Goal: Navigation & Orientation: Find specific page/section

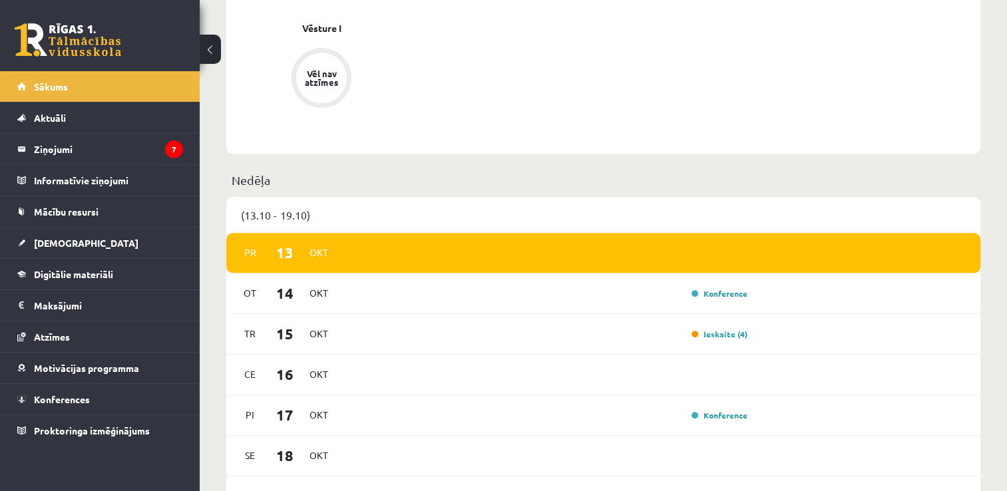
scroll to position [732, 0]
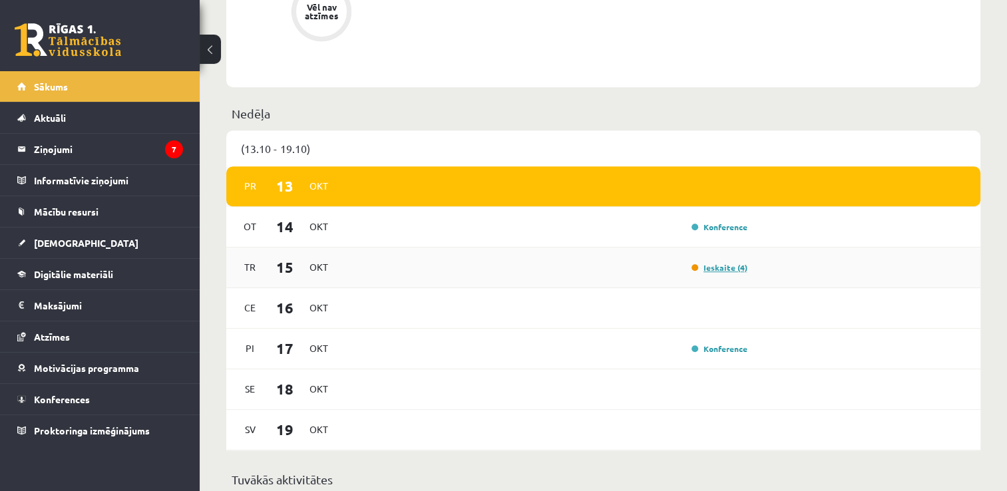
click at [715, 268] on link "Ieskaite (4)" at bounding box center [719, 267] width 56 height 11
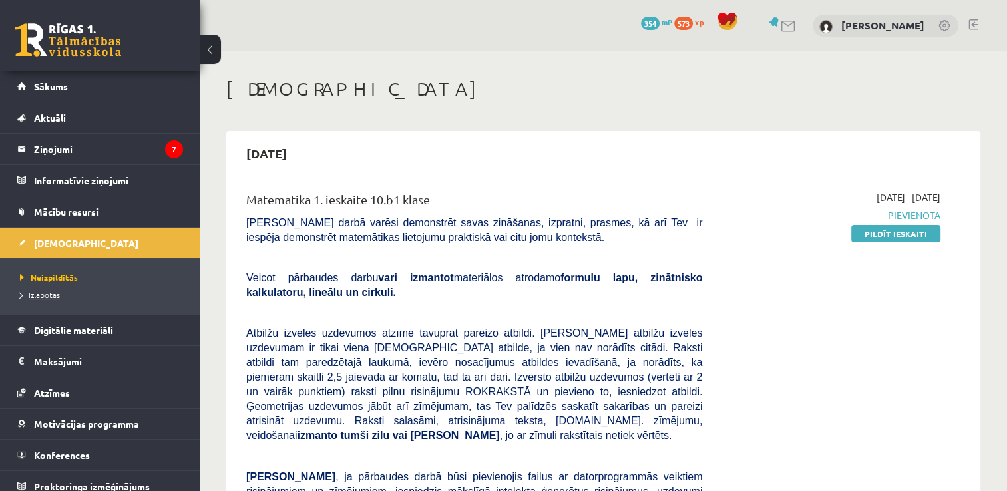
click at [39, 293] on span "Izlabotās" at bounding box center [40, 294] width 40 height 11
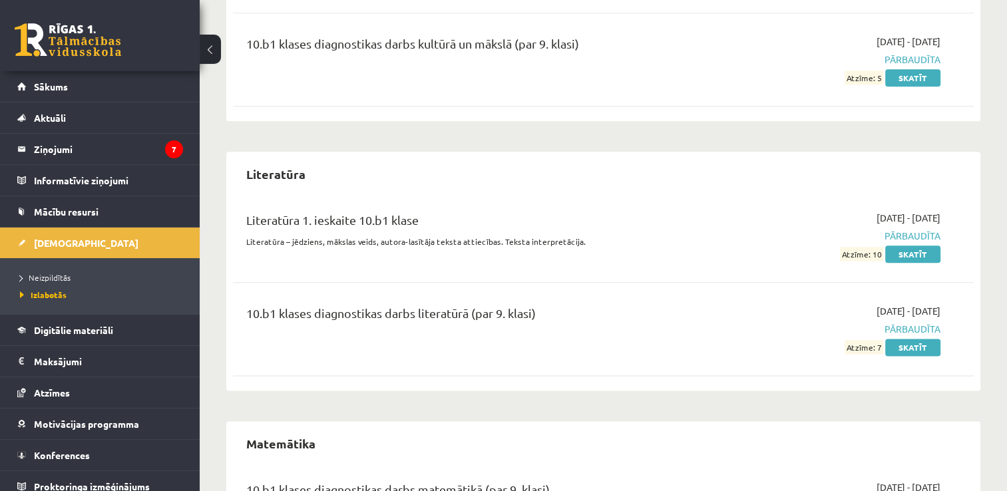
scroll to position [1682, 0]
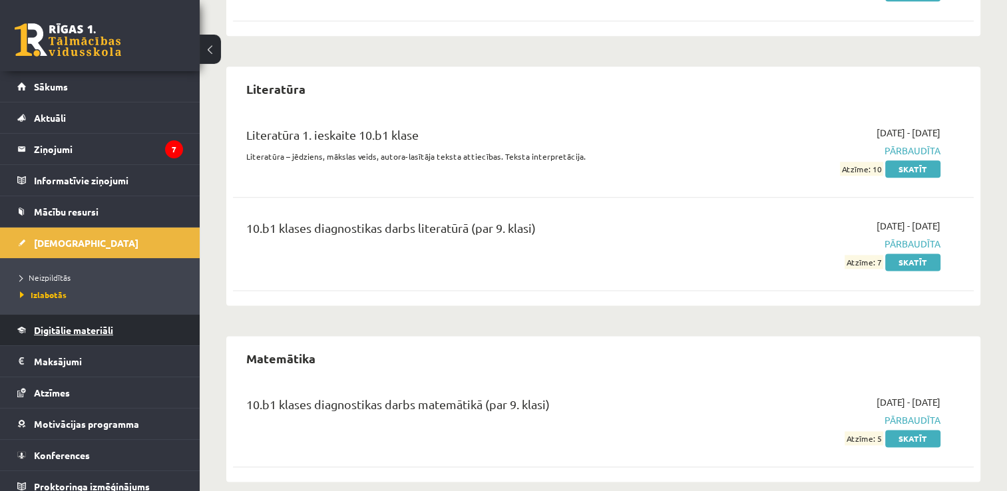
click at [100, 335] on span "Digitālie materiāli" at bounding box center [73, 330] width 79 height 12
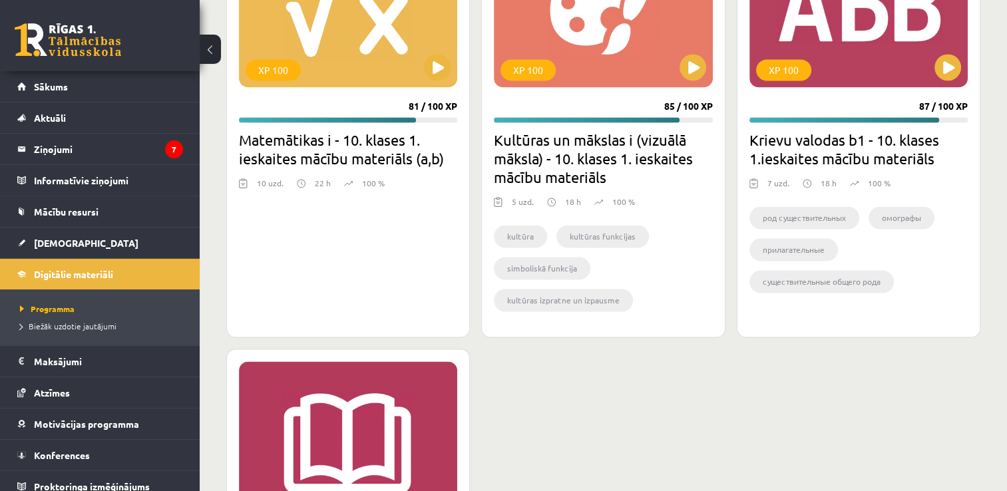
scroll to position [1935, 0]
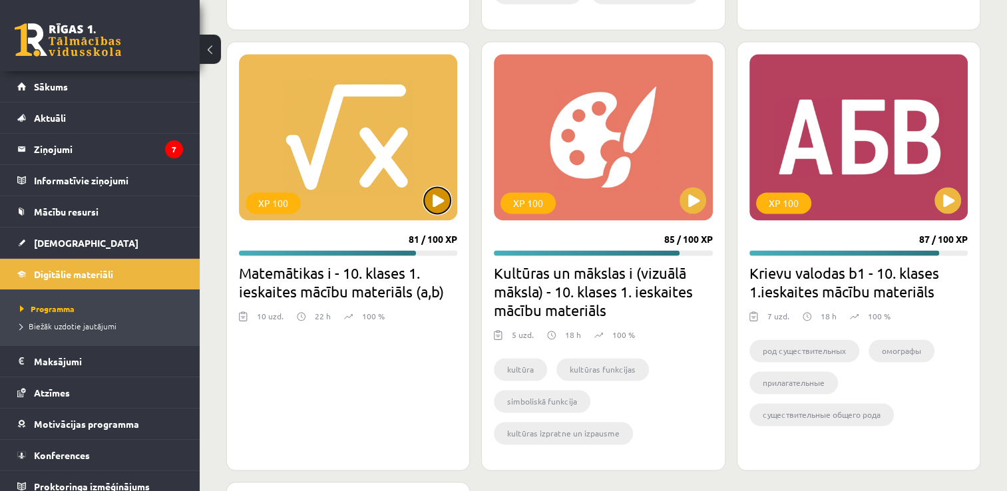
click at [438, 200] on button at bounding box center [437, 200] width 27 height 27
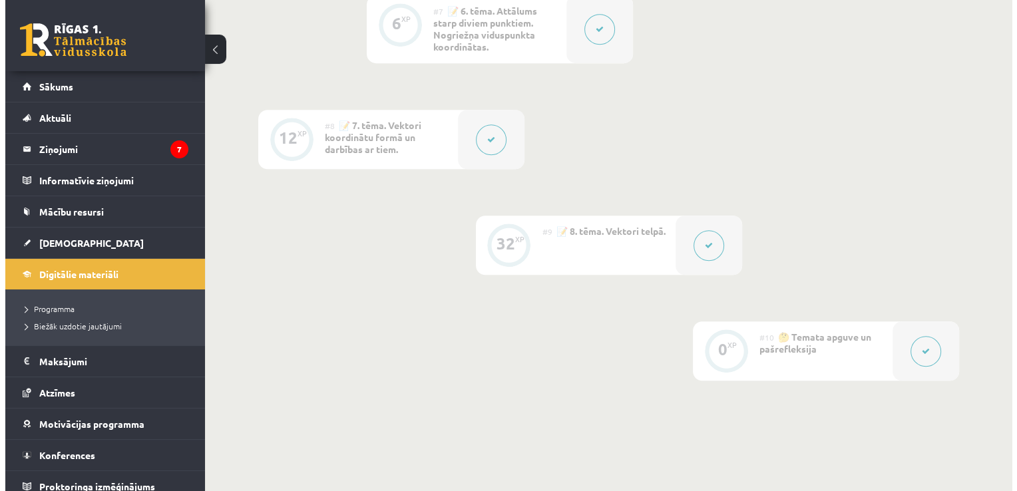
scroll to position [1120, 0]
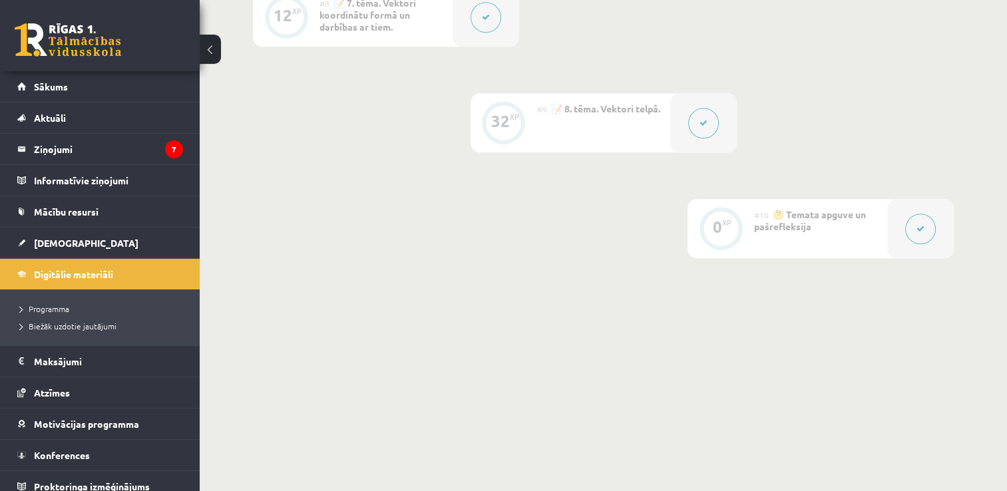
click at [704, 124] on icon at bounding box center [703, 123] width 8 height 8
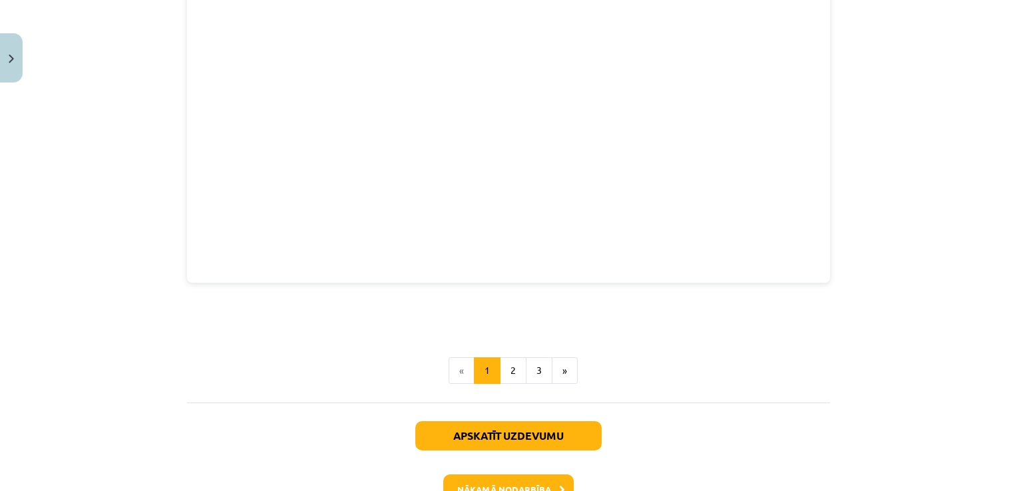
scroll to position [1882, 0]
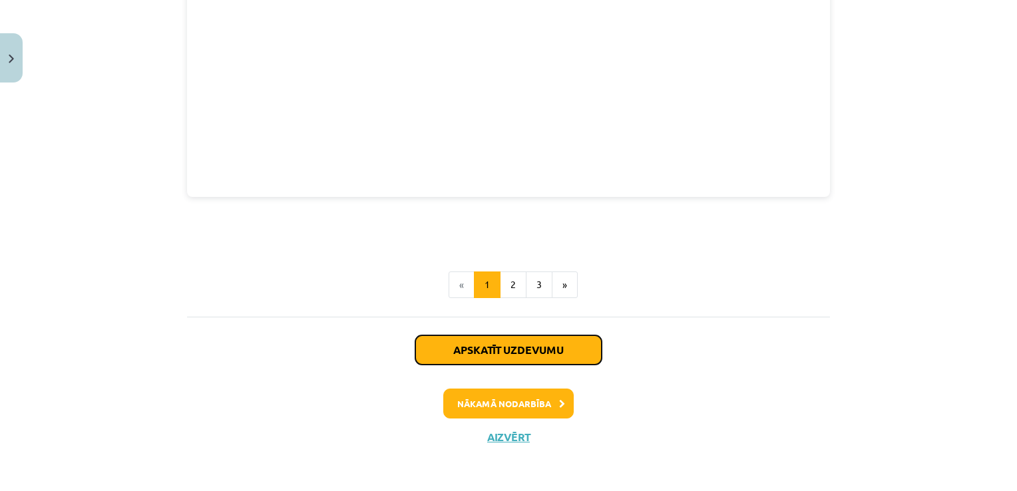
click at [539, 347] on button "Apskatīt uzdevumu" at bounding box center [508, 349] width 186 height 29
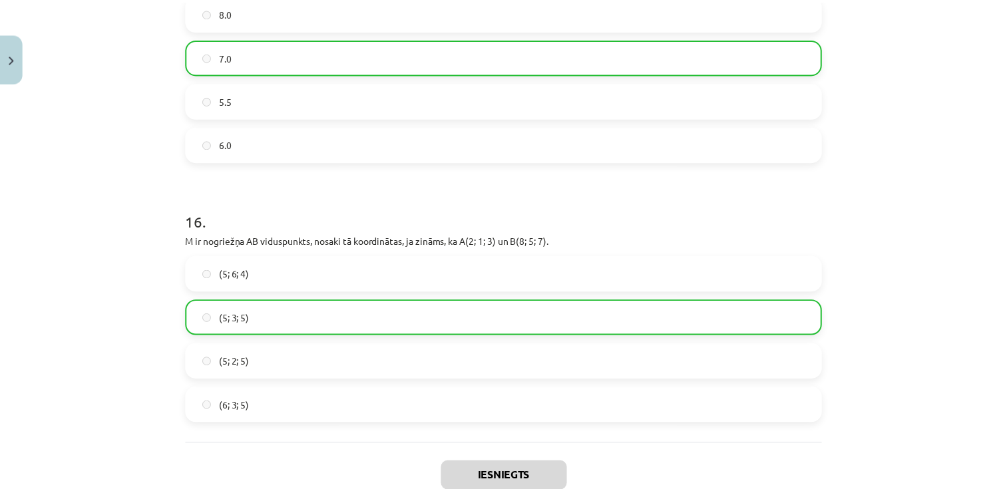
scroll to position [6059, 0]
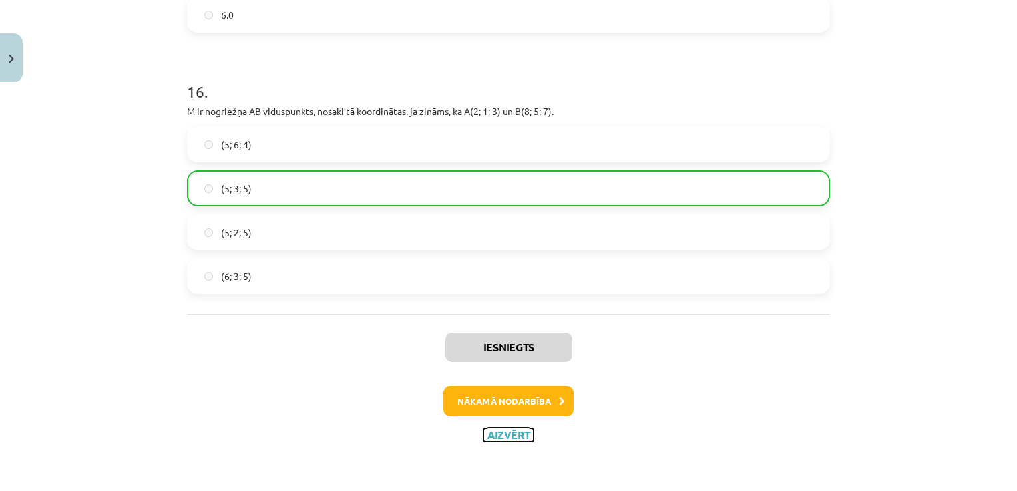
click at [514, 435] on button "Aizvērt" at bounding box center [508, 434] width 51 height 13
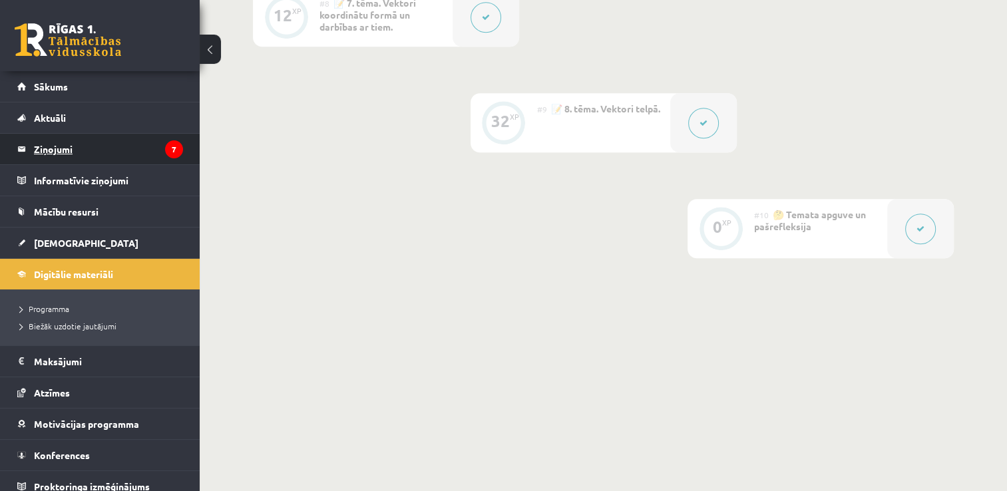
click at [64, 153] on legend "Ziņojumi 7" at bounding box center [108, 149] width 149 height 31
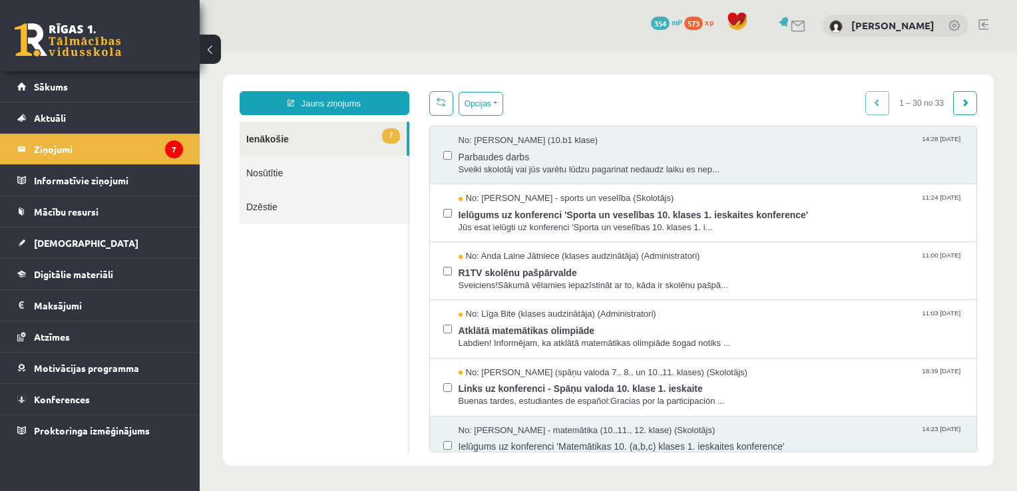
click at [383, 264] on ul "7 Ienākošie Nosūtītie Dzēstie" at bounding box center [325, 287] width 170 height 331
click at [263, 210] on link "Dzēstie" at bounding box center [324, 207] width 169 height 34
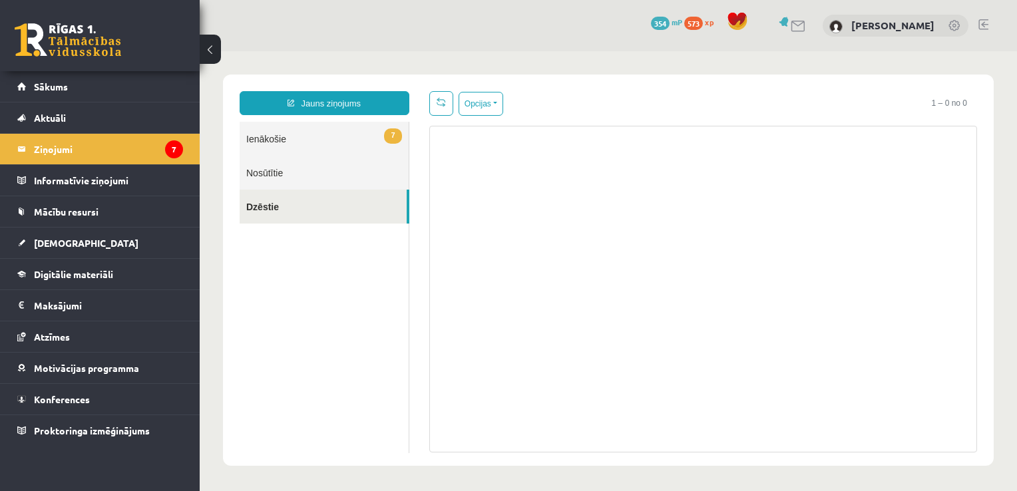
click at [270, 141] on link "7 Ienākošie" at bounding box center [324, 139] width 169 height 34
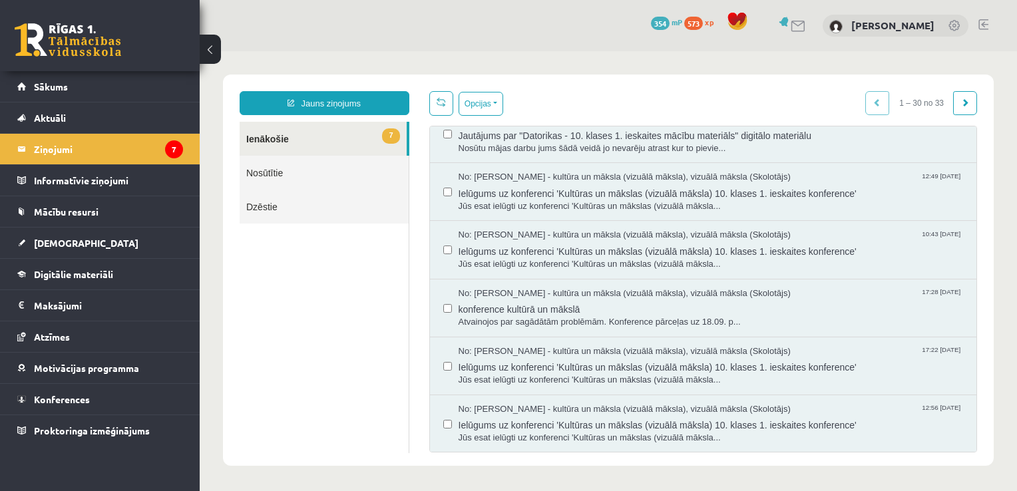
scroll to position [224, 0]
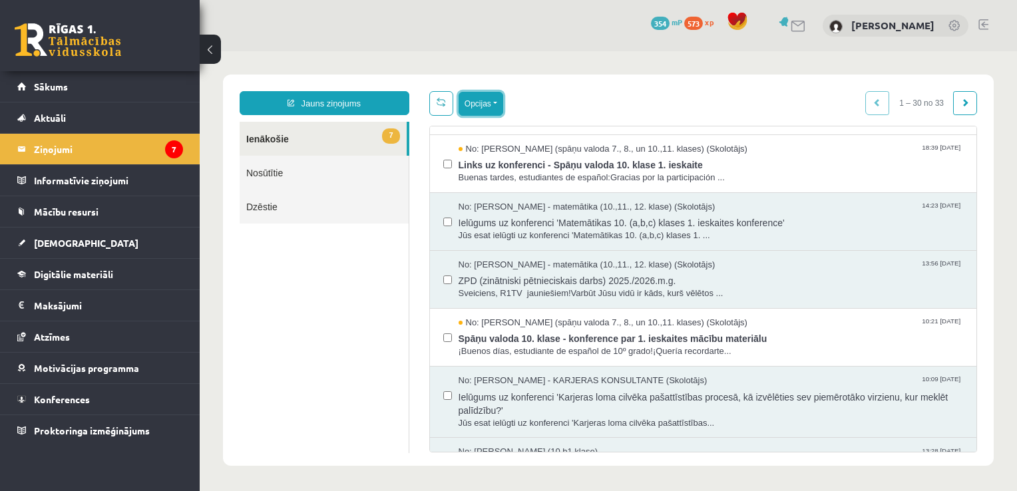
click at [476, 106] on button "Opcijas" at bounding box center [480, 104] width 45 height 24
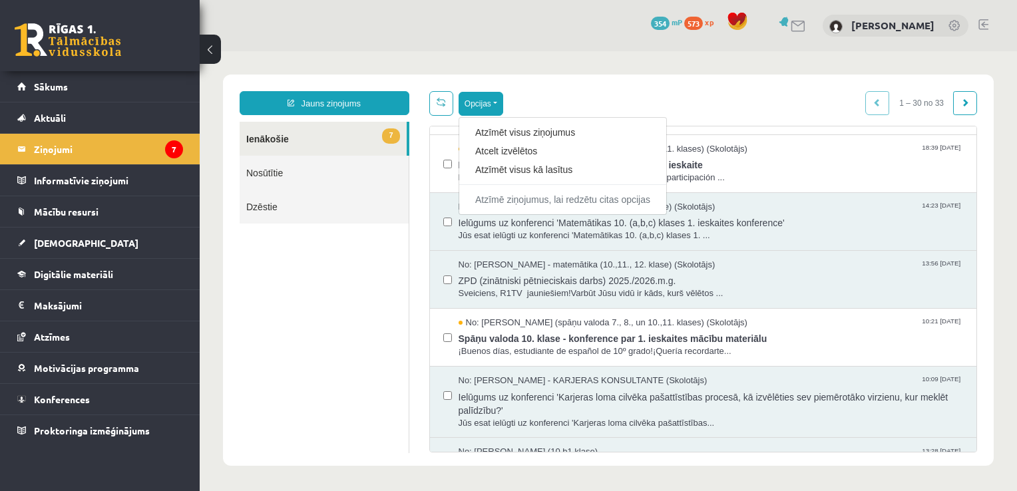
click at [330, 305] on ul "7 Ienākošie Nosūtītie Dzēstie" at bounding box center [325, 287] width 170 height 331
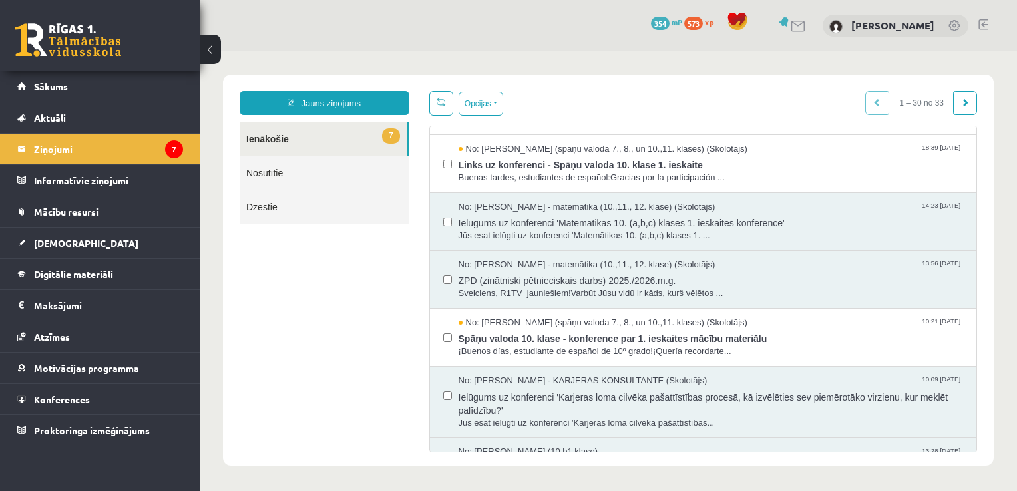
click at [255, 206] on link "Dzēstie" at bounding box center [324, 207] width 169 height 34
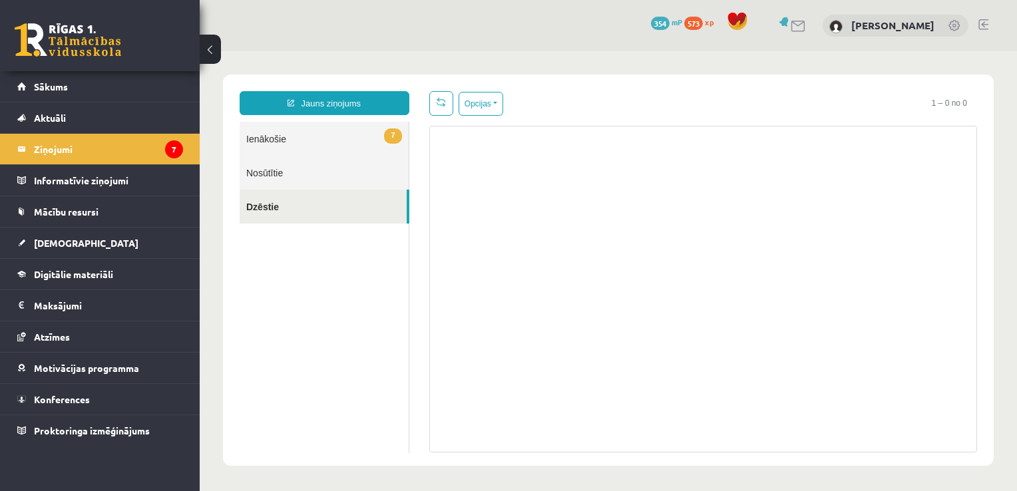
scroll to position [0, 0]
click at [261, 136] on link "7 Ienākošie" at bounding box center [324, 139] width 169 height 34
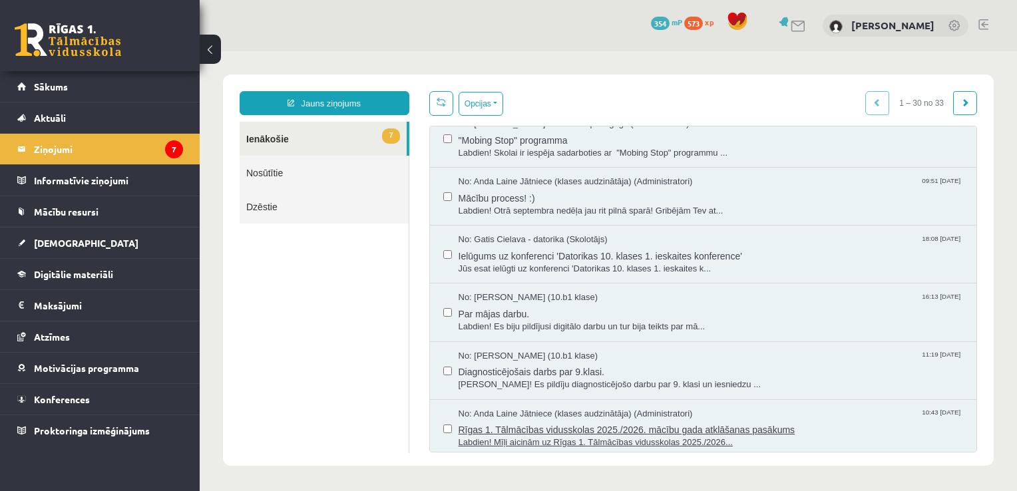
click at [685, 424] on span "Rīgas 1. Tālmācības vidusskolas 2025./2026. mācību gada atklāšanas pasākums" at bounding box center [710, 428] width 505 height 17
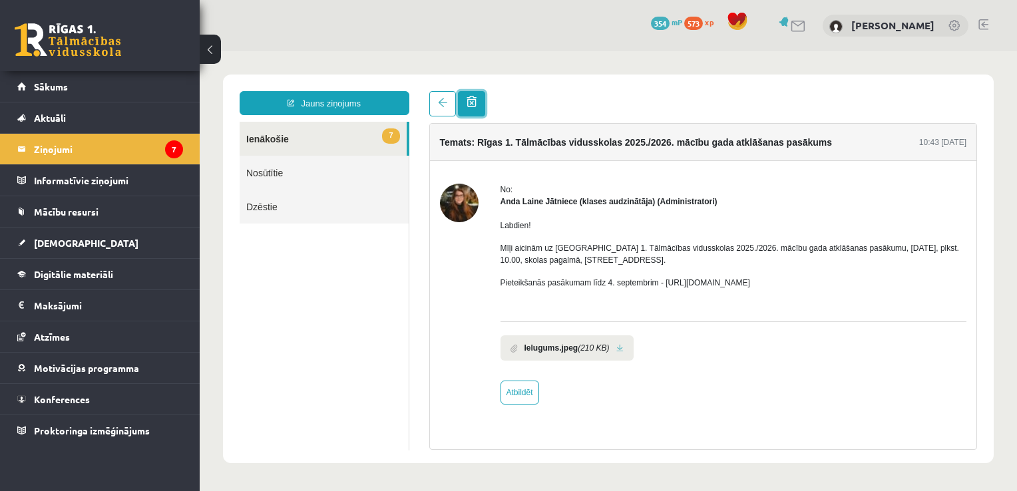
click at [469, 104] on span at bounding box center [471, 101] width 10 height 11
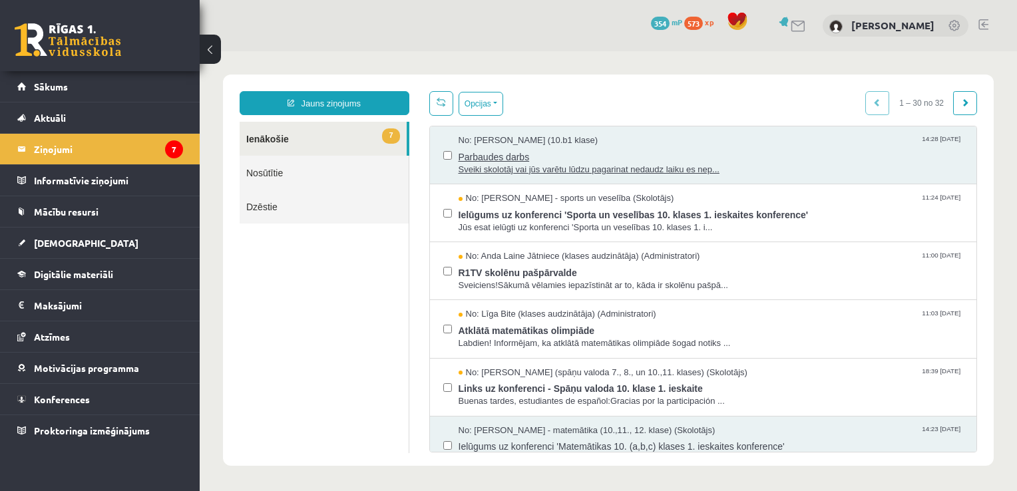
click at [498, 157] on span "Parbaudes darbs" at bounding box center [710, 155] width 505 height 17
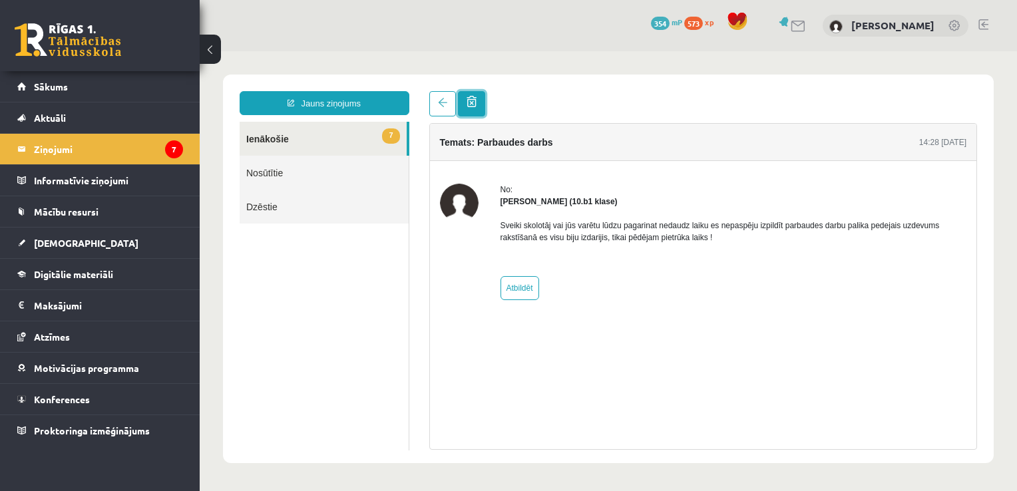
click at [472, 100] on span at bounding box center [471, 101] width 10 height 11
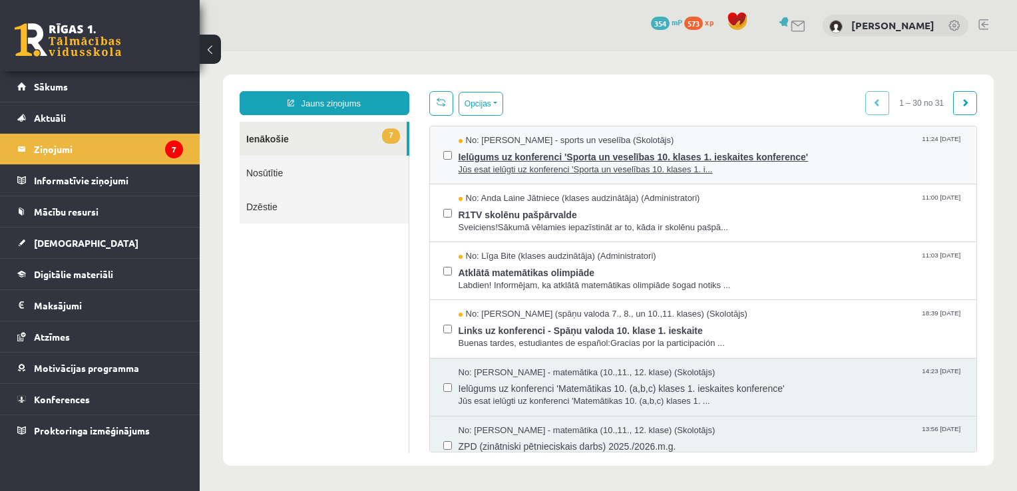
click at [521, 161] on span "Ielūgums uz konferenci 'Sporta un veselības 10. klases 1. ieskaites konference'" at bounding box center [710, 155] width 505 height 17
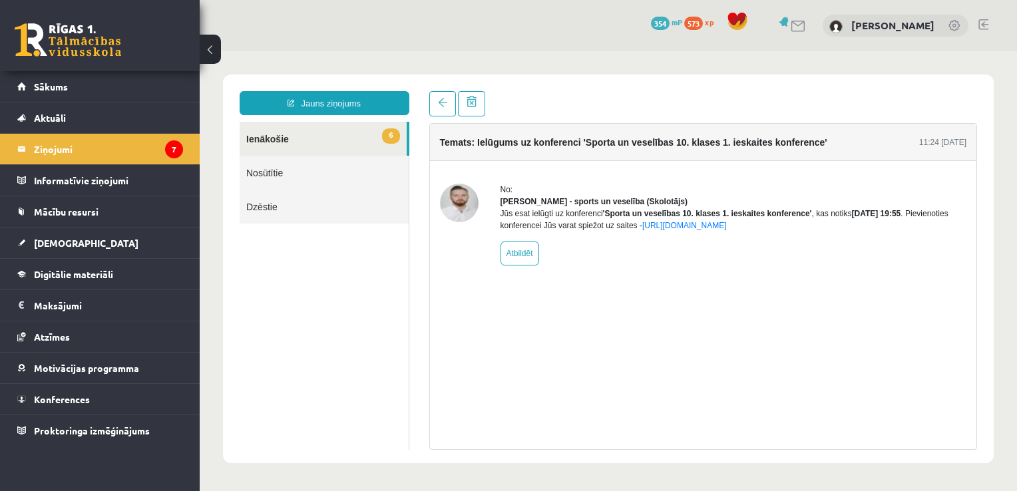
click at [365, 271] on ul "6 Ienākošie Nosūtītie Dzēstie" at bounding box center [325, 286] width 170 height 329
click at [438, 105] on span at bounding box center [442, 102] width 9 height 9
click at [363, 293] on ul "6 Ienākošie Nosūtītie Dzēstie" at bounding box center [325, 286] width 170 height 329
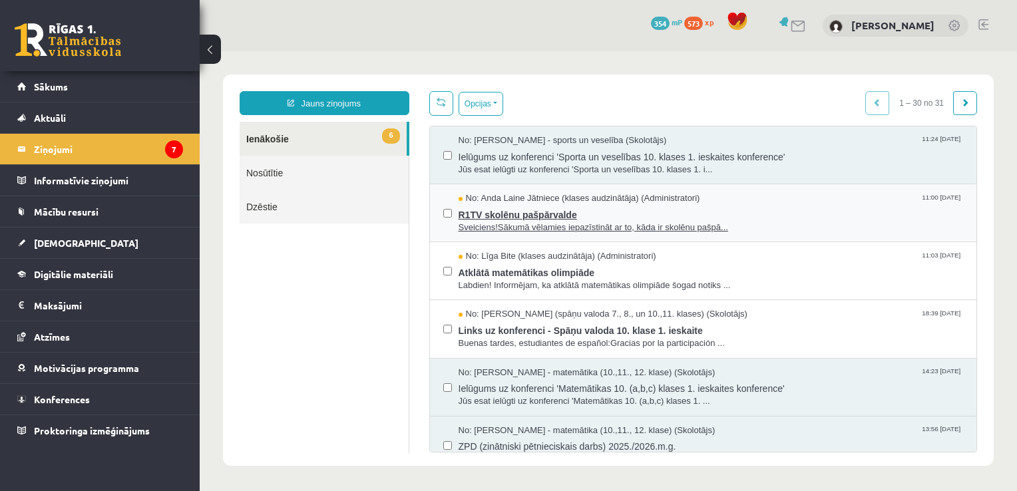
click at [511, 218] on span "R1TV skolēnu pašpārvalde" at bounding box center [710, 213] width 505 height 17
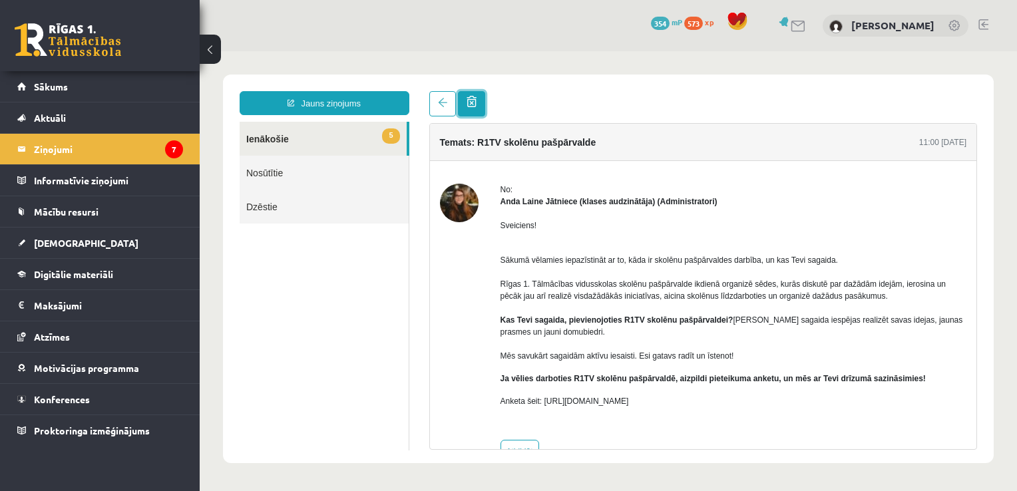
click at [471, 107] on span at bounding box center [471, 101] width 10 height 11
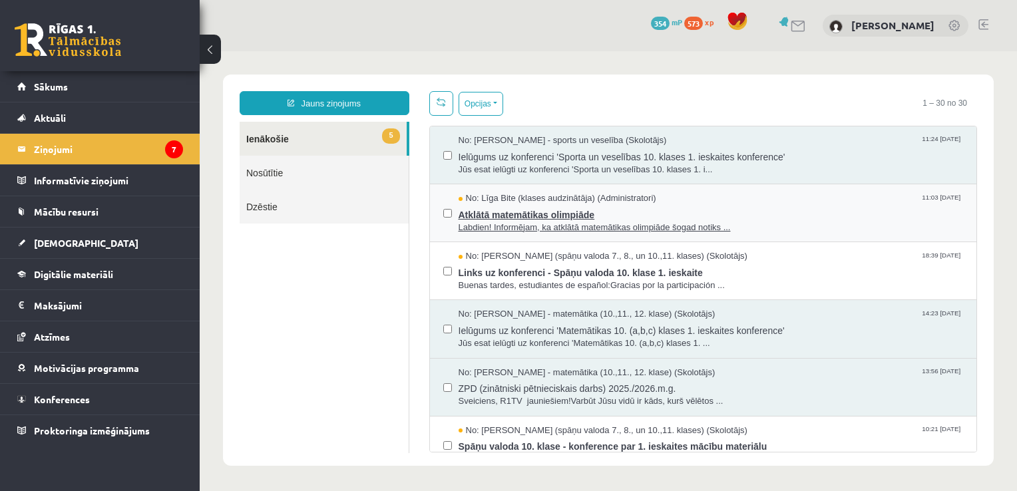
click at [524, 215] on span "Atklātā matemātikas olimpiāde" at bounding box center [710, 213] width 505 height 17
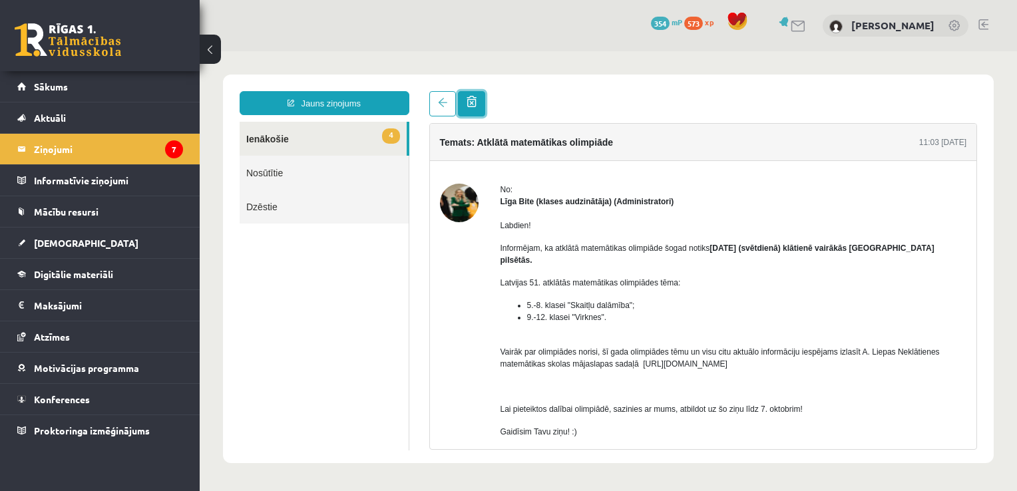
click at [469, 106] on span at bounding box center [471, 101] width 10 height 11
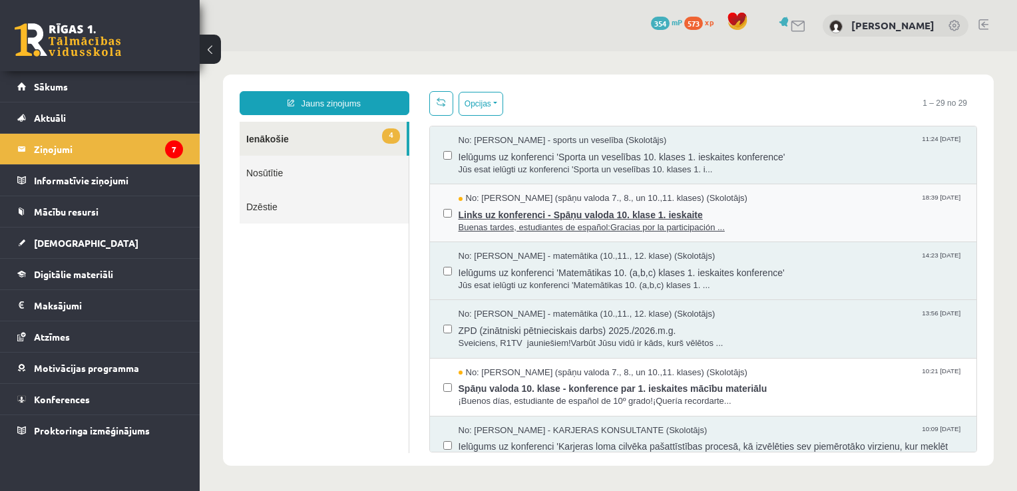
click at [576, 211] on span "Links uz konferenci - Spāņu valoda 10. klase 1. ieskaite" at bounding box center [710, 213] width 505 height 17
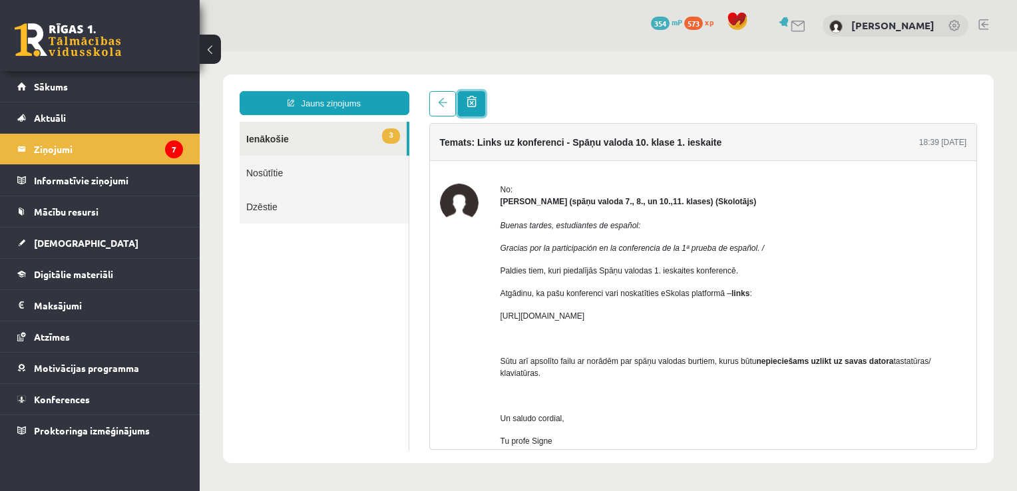
click at [473, 107] on span at bounding box center [471, 101] width 10 height 11
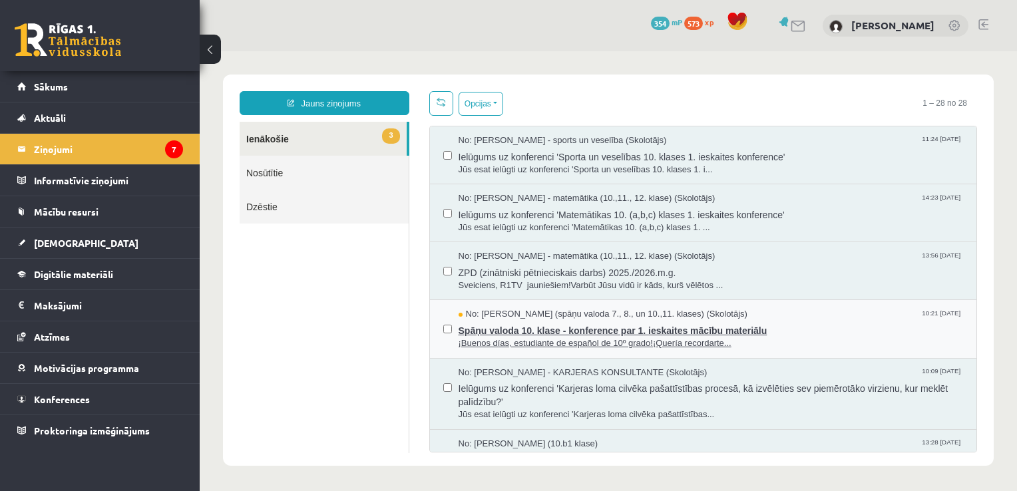
click at [587, 330] on span "Spāņu valoda 10. klase - konference par 1. ieskaites mācību materiālu" at bounding box center [710, 329] width 505 height 17
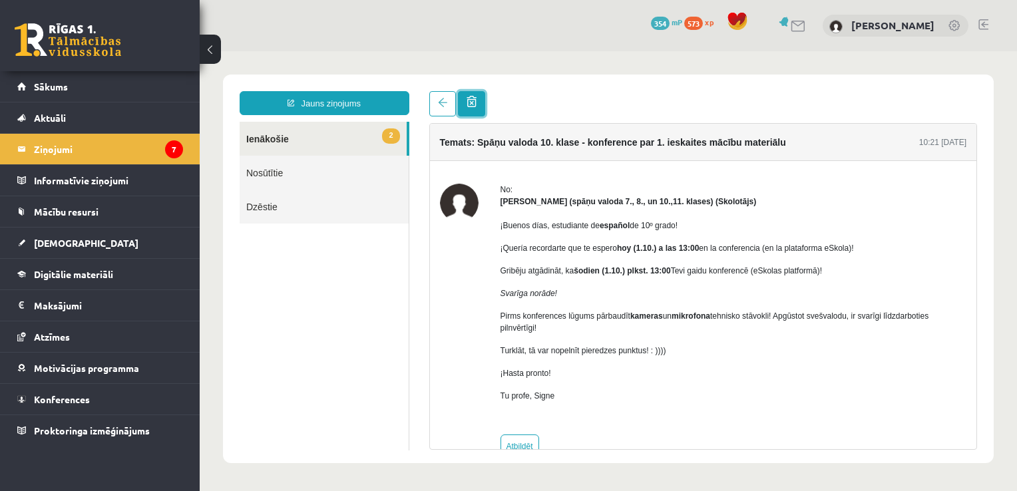
click at [468, 103] on span at bounding box center [471, 101] width 10 height 11
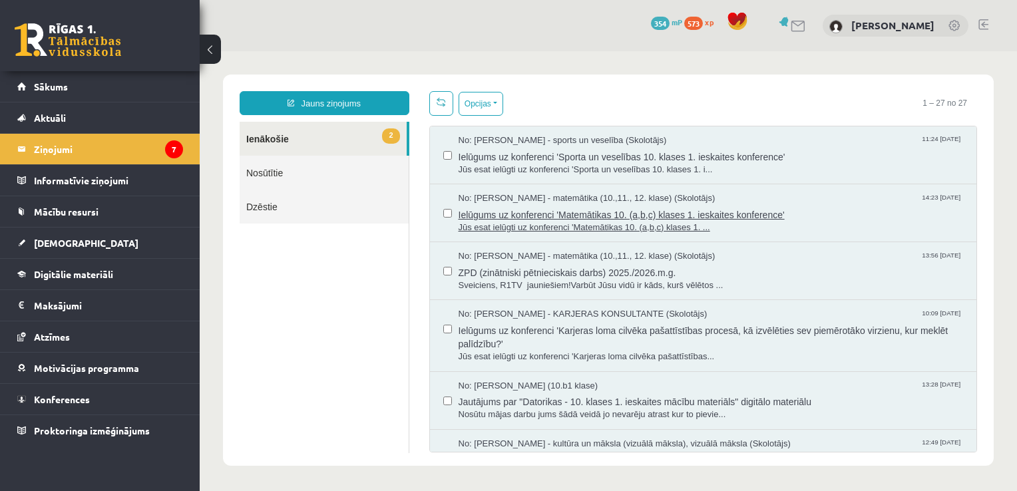
scroll to position [133, 0]
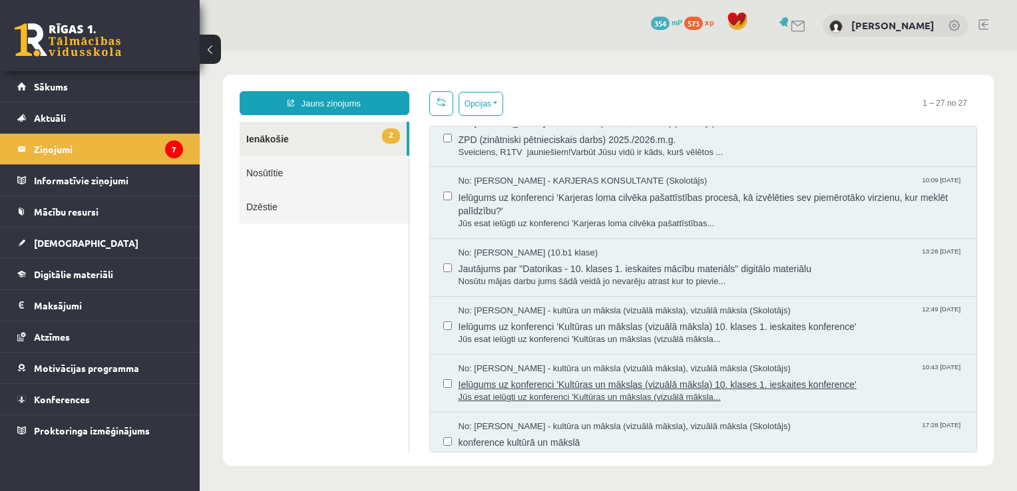
click at [629, 386] on span "Ielūgums uz konferenci 'Kultūras un mākslas (vizuālā māksla) 10. klases 1. iesk…" at bounding box center [710, 383] width 505 height 17
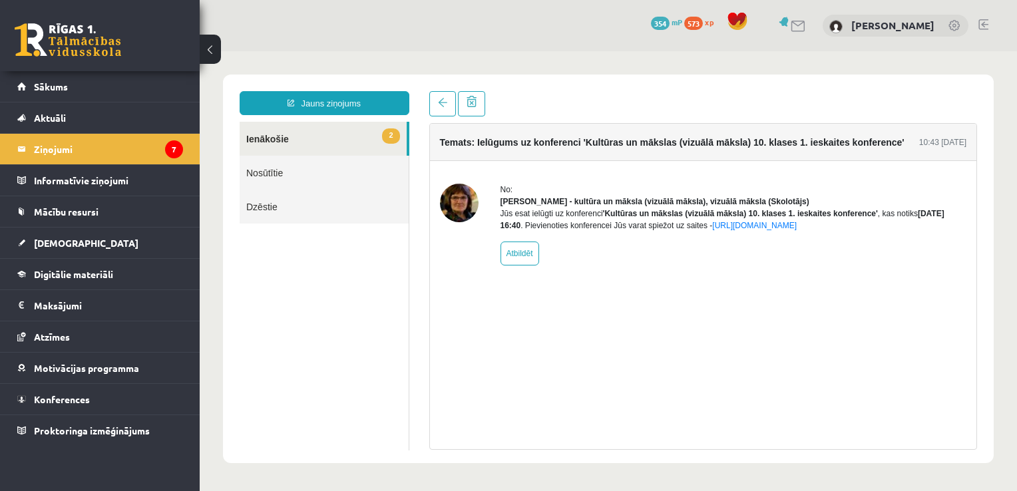
scroll to position [0, 0]
click at [441, 107] on span at bounding box center [442, 102] width 9 height 9
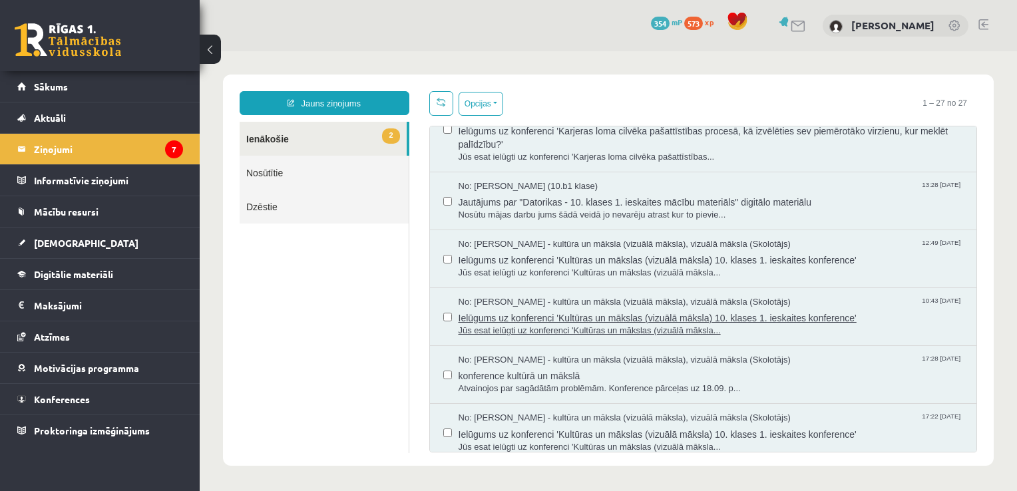
scroll to position [333, 0]
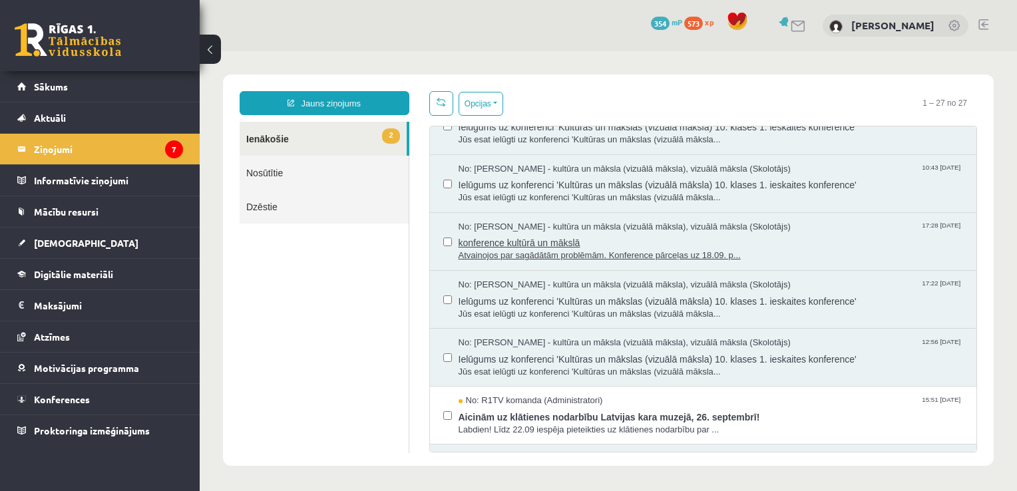
click at [574, 244] on span "konference kultūrā un mākslā" at bounding box center [710, 241] width 505 height 17
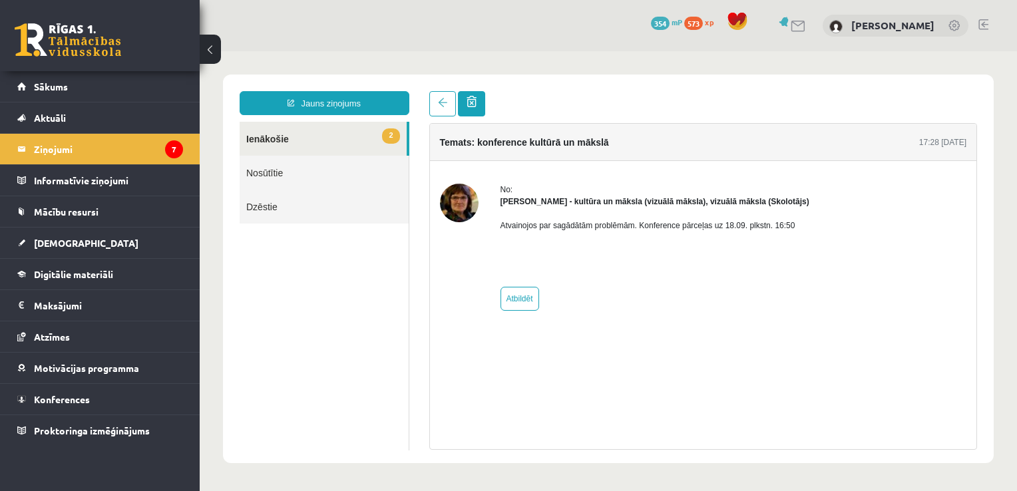
scroll to position [0, 0]
click at [471, 107] on span at bounding box center [471, 101] width 10 height 11
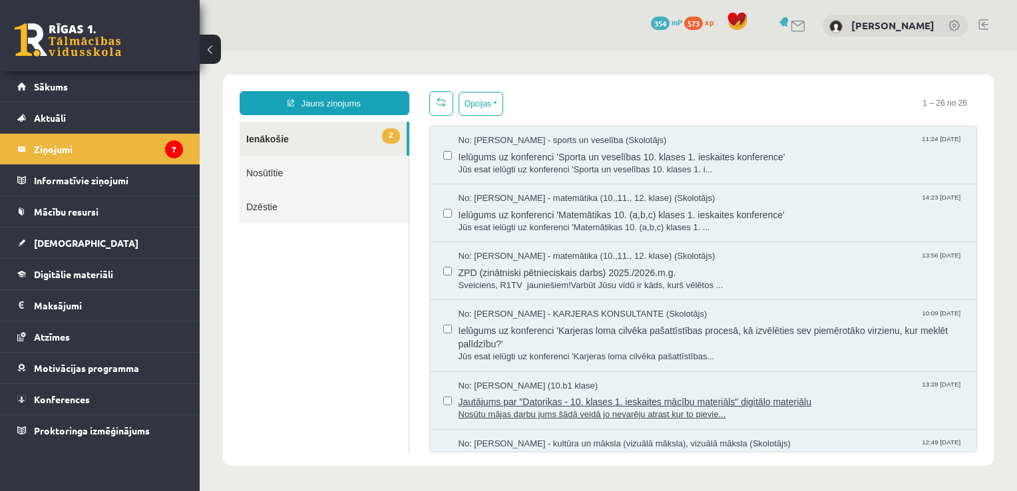
click at [617, 411] on span "Nosūtu mājas darbu jums šādā veidā jo nevarēju atrast kur to pievie..." at bounding box center [710, 415] width 505 height 13
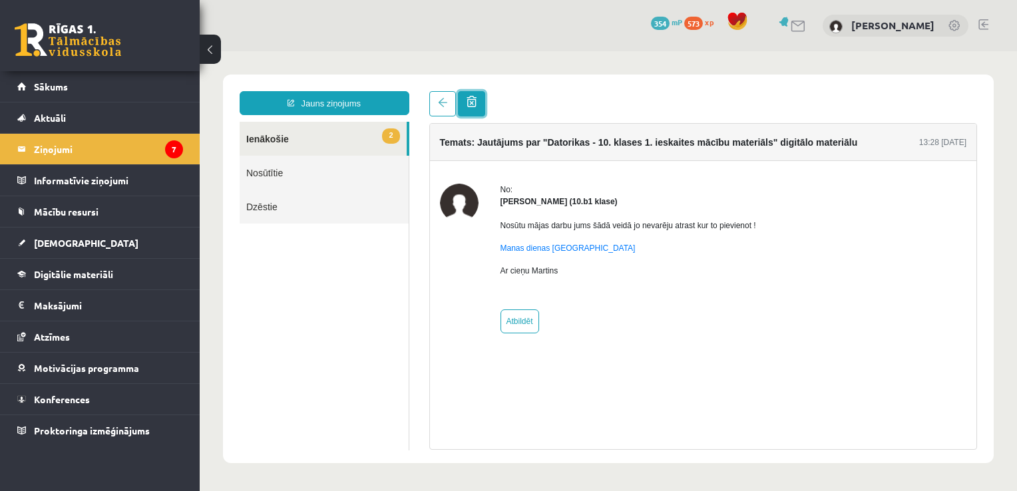
click at [468, 107] on span at bounding box center [471, 101] width 10 height 11
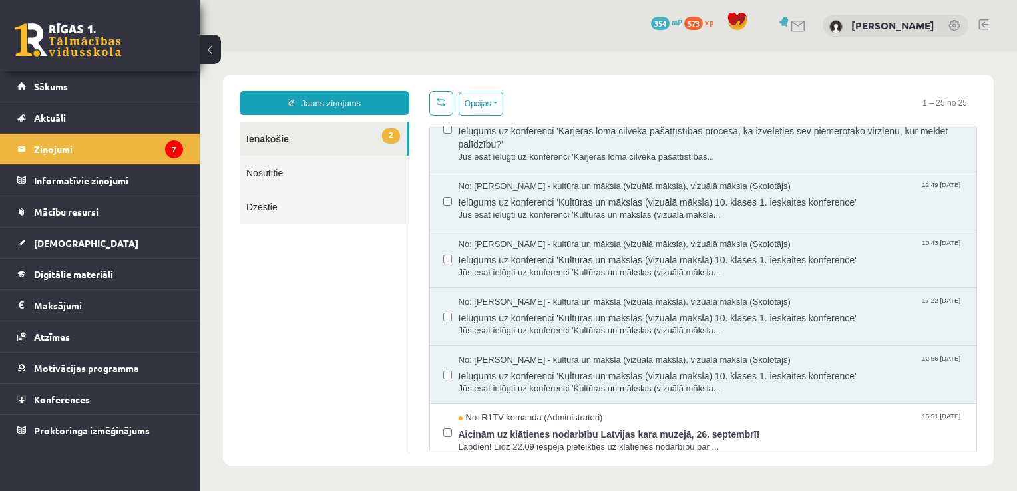
scroll to position [333, 0]
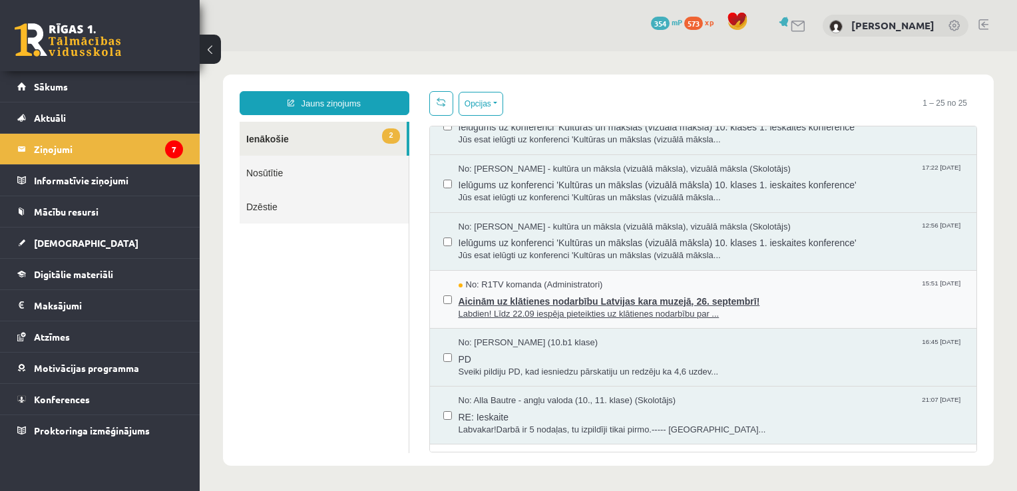
click at [609, 303] on span "Aicinām uz klātienes nodarbību Latvijas kara muzejā, 26. septembrī!" at bounding box center [710, 299] width 505 height 17
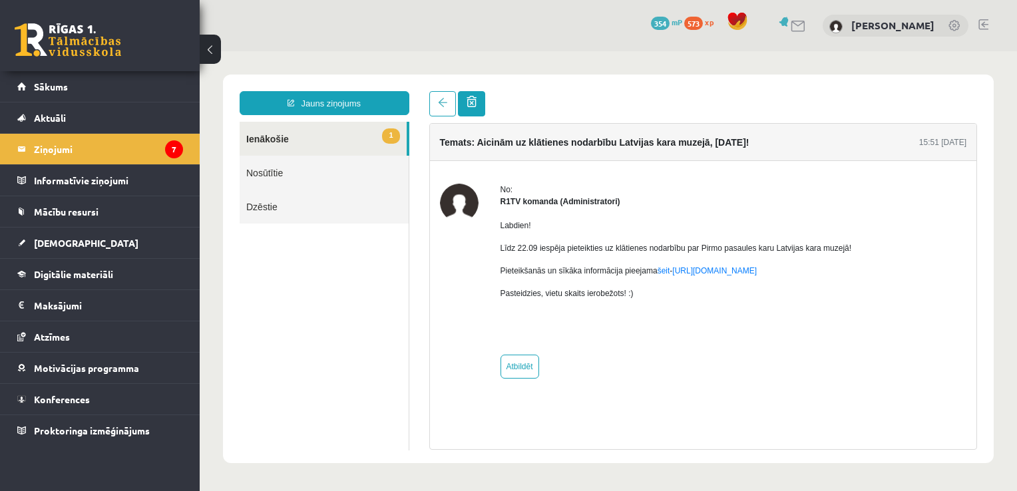
scroll to position [0, 0]
click at [471, 102] on span at bounding box center [471, 101] width 10 height 11
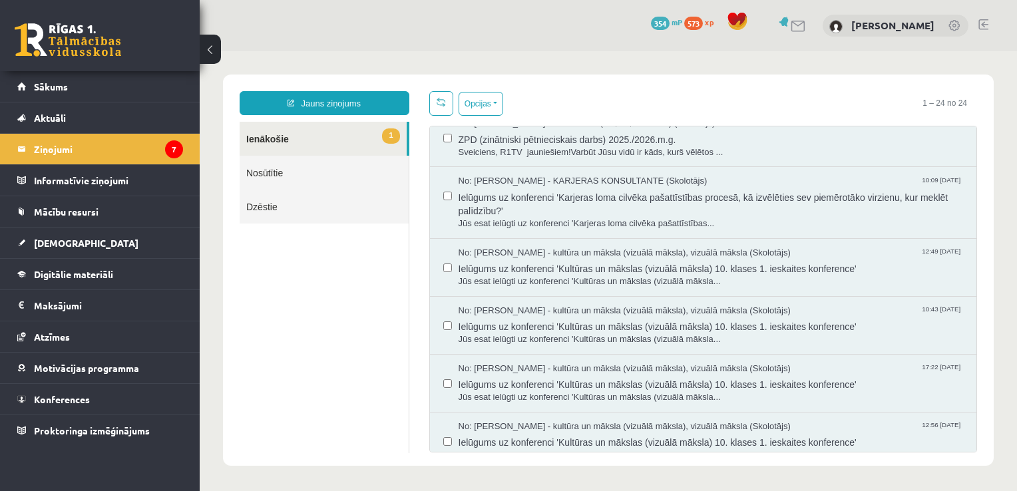
scroll to position [266, 0]
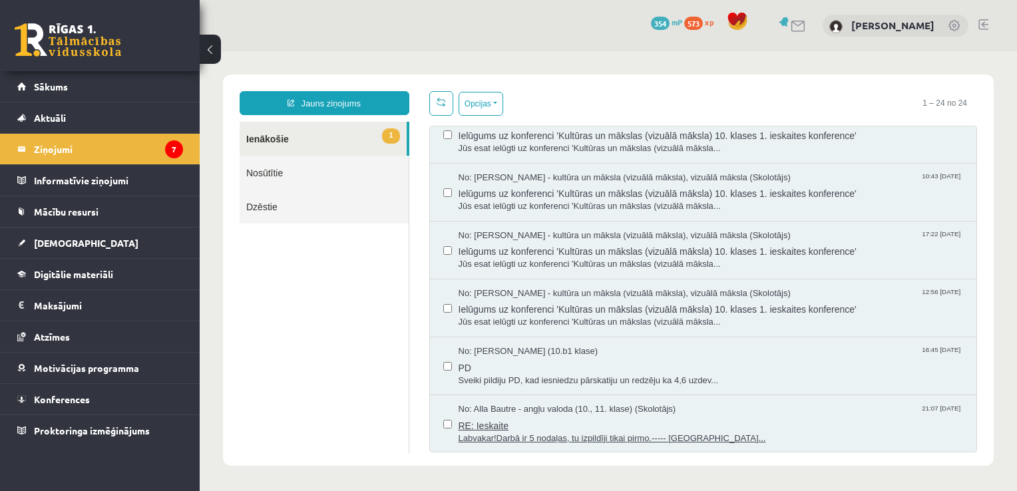
click at [562, 411] on span "No: Alla Bautre - angļu valoda (10., 11. klase) (Skolotājs)" at bounding box center [567, 409] width 218 height 13
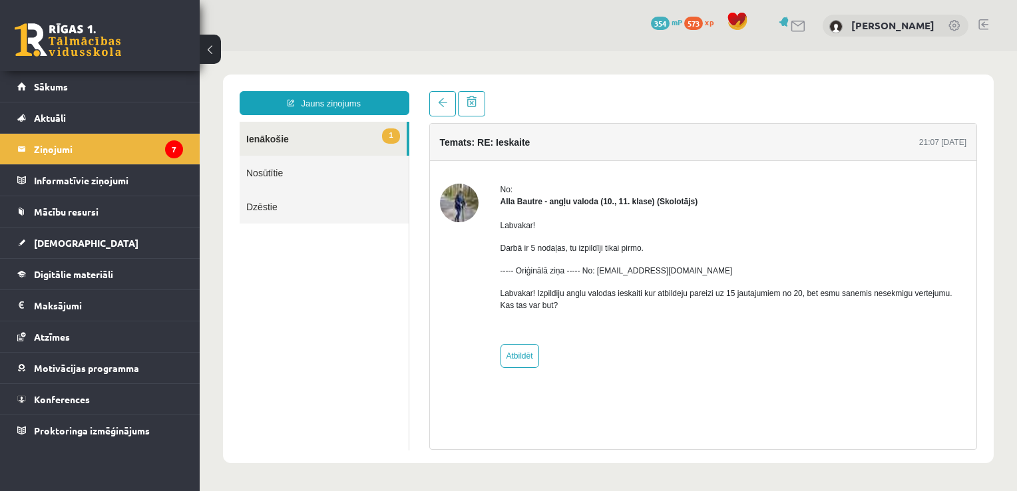
scroll to position [0, 0]
click at [472, 103] on span at bounding box center [471, 101] width 10 height 11
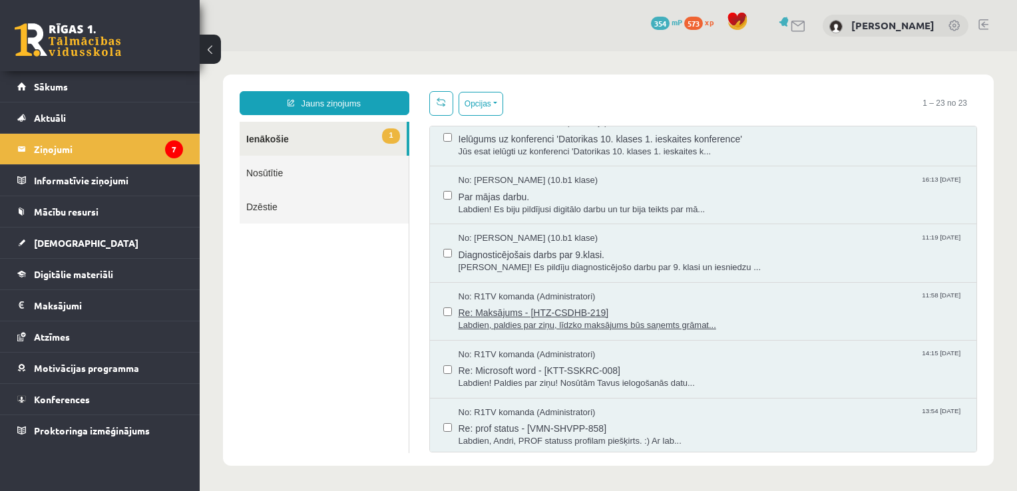
scroll to position [684, 0]
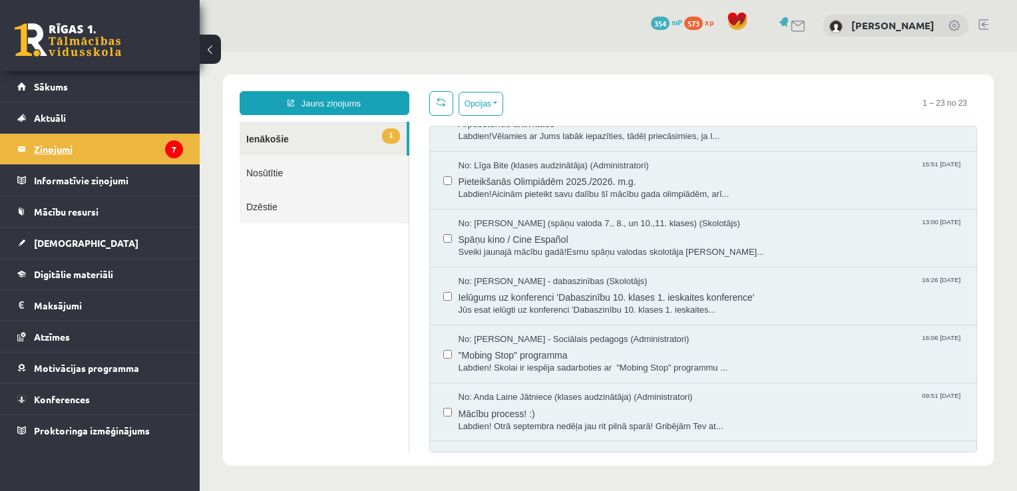
click at [65, 152] on legend "Ziņojumi 7" at bounding box center [108, 149] width 149 height 31
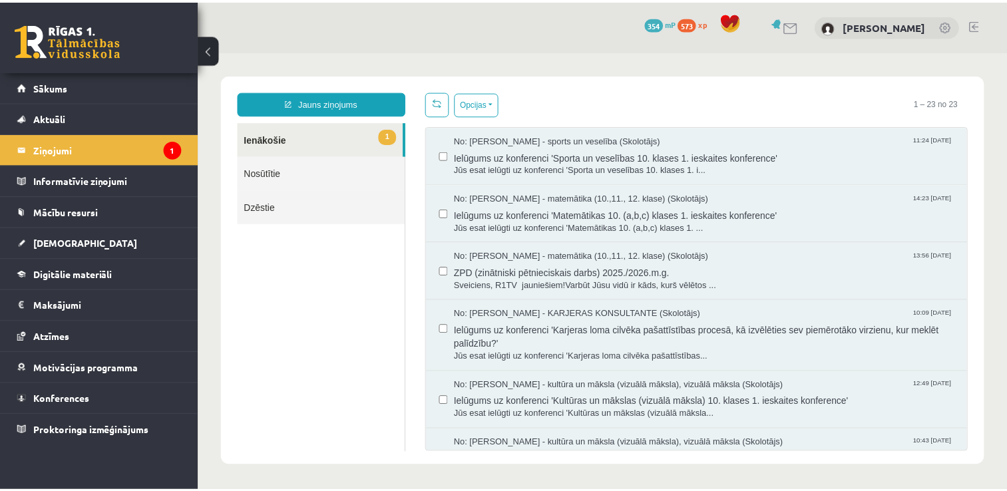
scroll to position [0, 0]
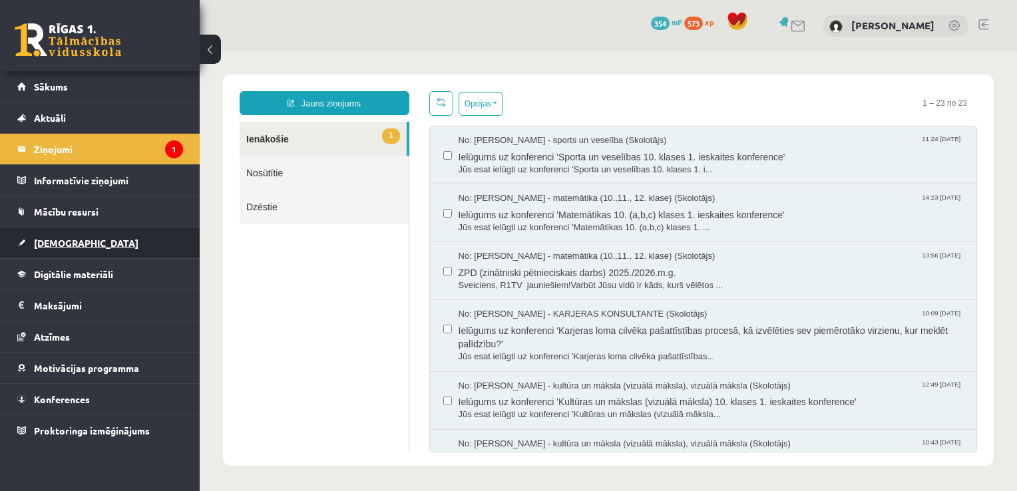
click at [56, 249] on link "[DEMOGRAPHIC_DATA]" at bounding box center [100, 243] width 166 height 31
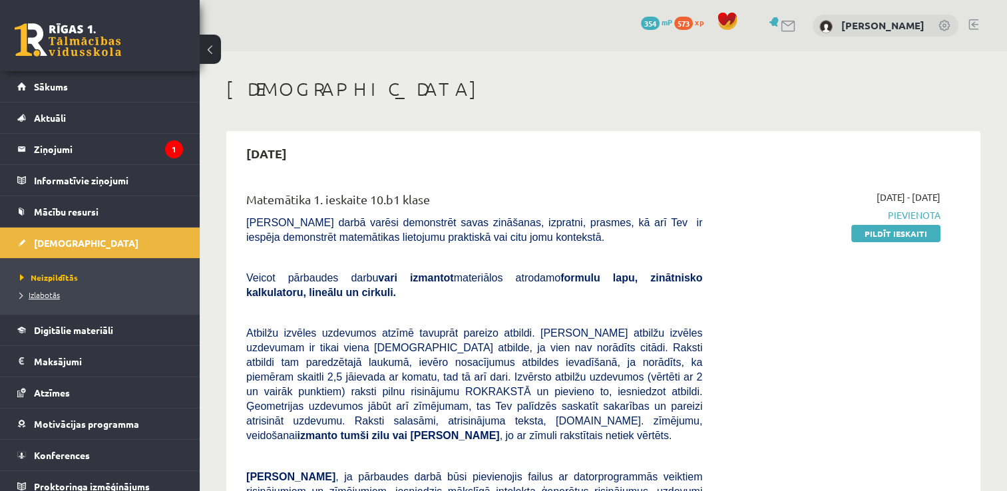
click at [33, 298] on span "Izlabotās" at bounding box center [40, 294] width 40 height 11
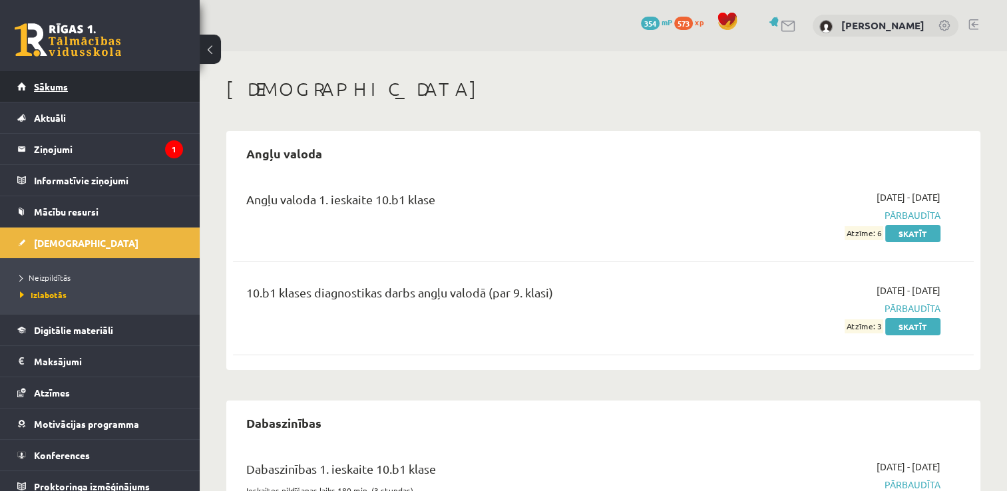
click at [50, 89] on span "Sākums" at bounding box center [51, 87] width 34 height 12
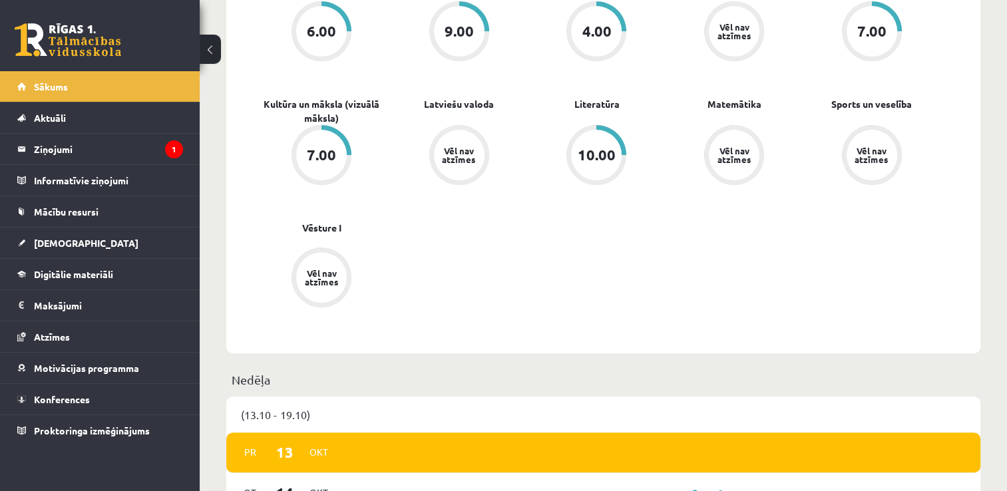
scroll to position [732, 0]
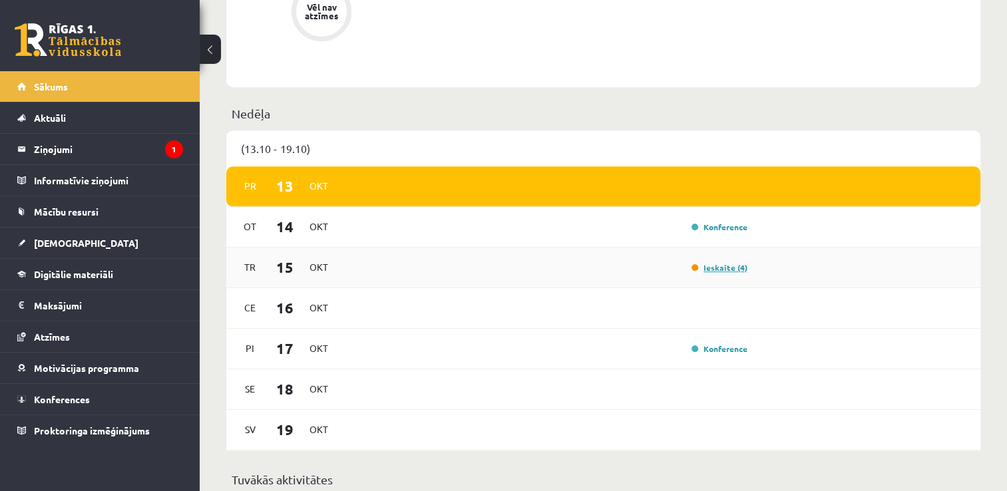
click at [718, 268] on link "Ieskaite (4)" at bounding box center [719, 267] width 56 height 11
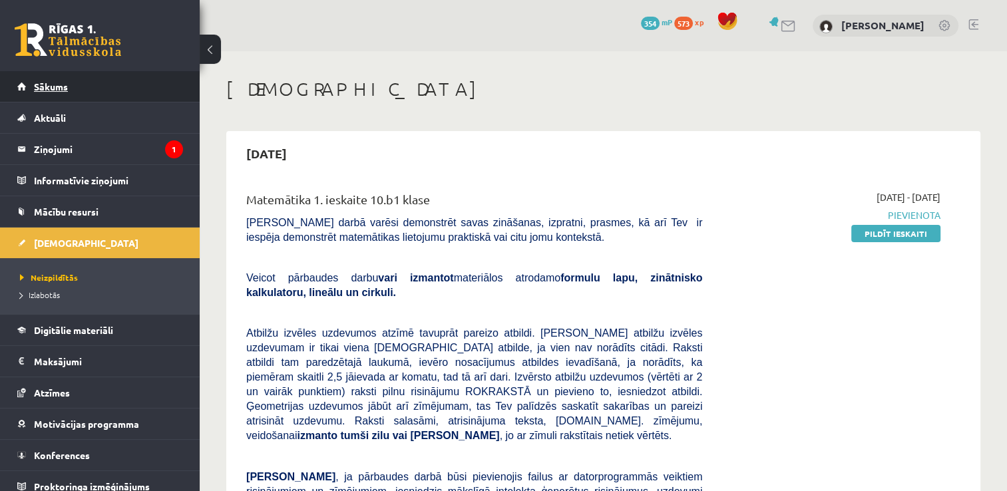
click at [69, 88] on link "Sākums" at bounding box center [100, 86] width 166 height 31
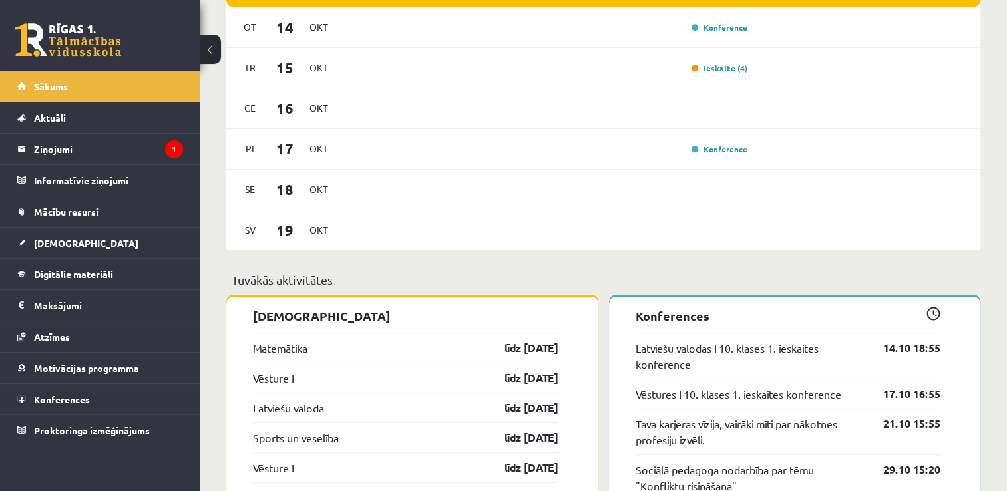
scroll to position [798, 0]
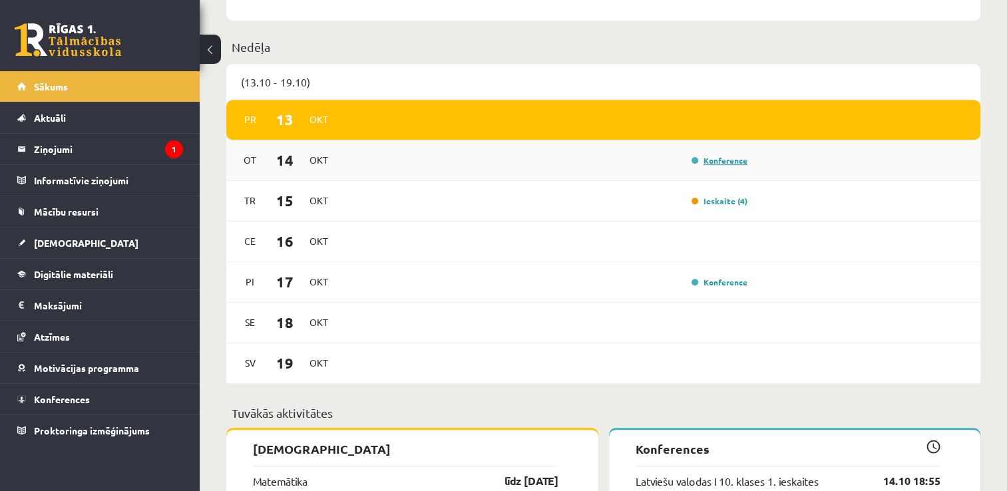
click at [715, 166] on link "Konference" at bounding box center [719, 160] width 56 height 11
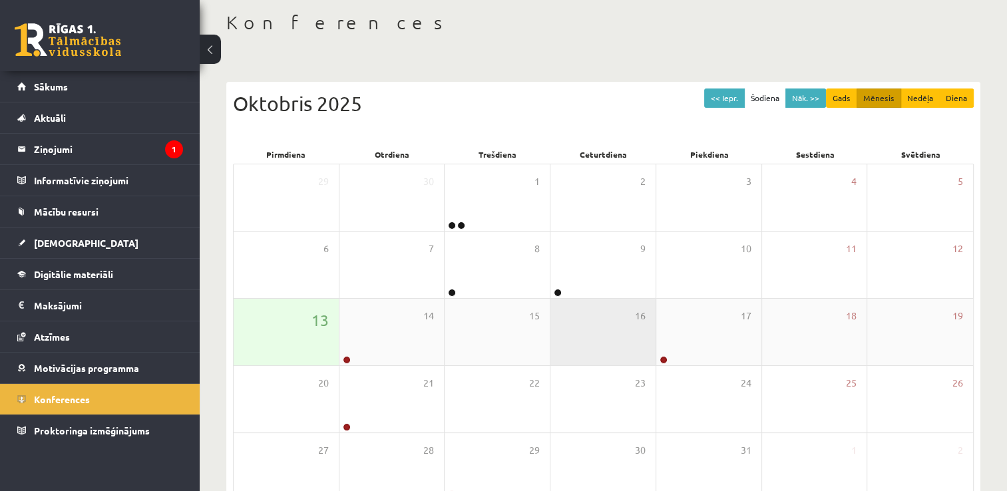
scroll to position [133, 0]
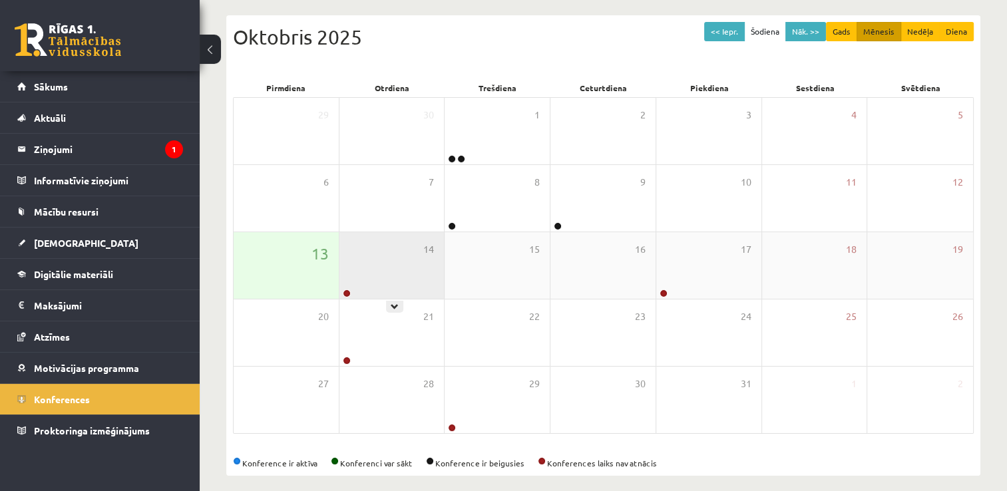
click at [388, 278] on div "14" at bounding box center [391, 265] width 105 height 67
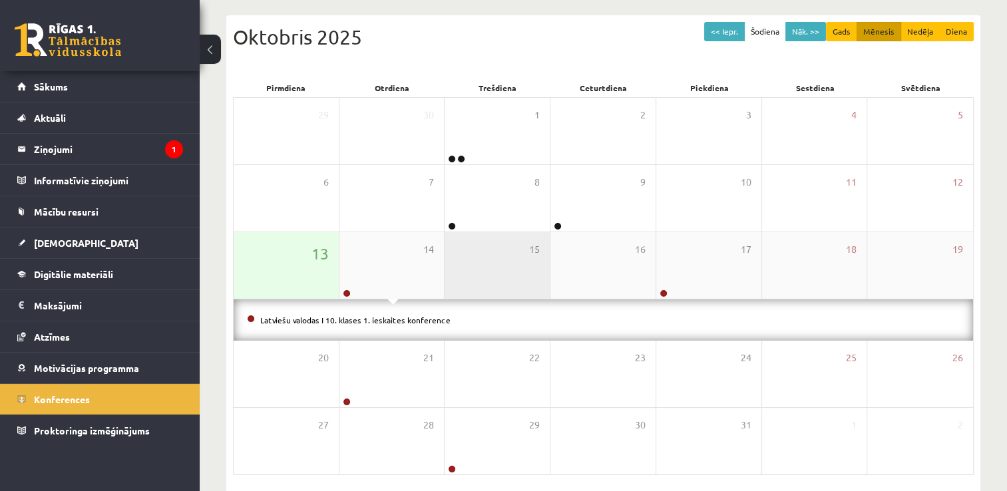
click at [528, 267] on div "15" at bounding box center [496, 265] width 105 height 67
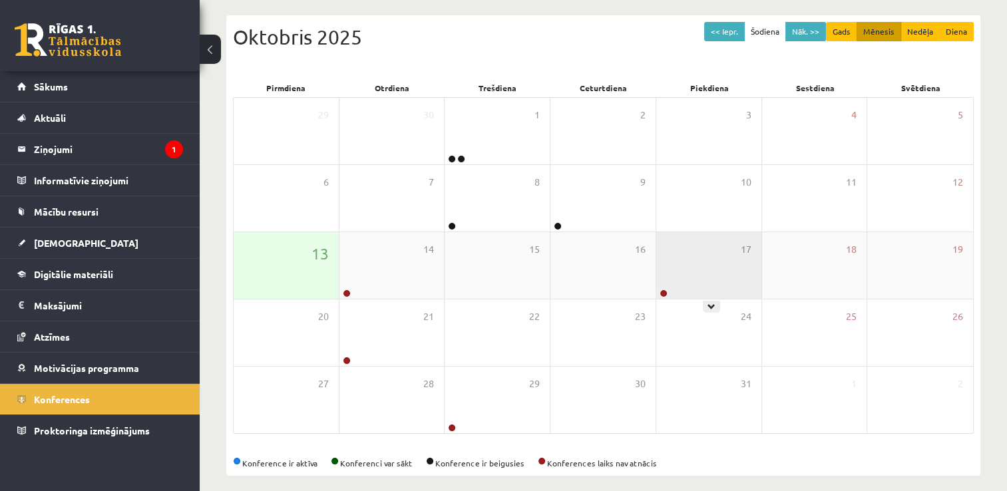
click at [685, 273] on div "17" at bounding box center [708, 265] width 105 height 67
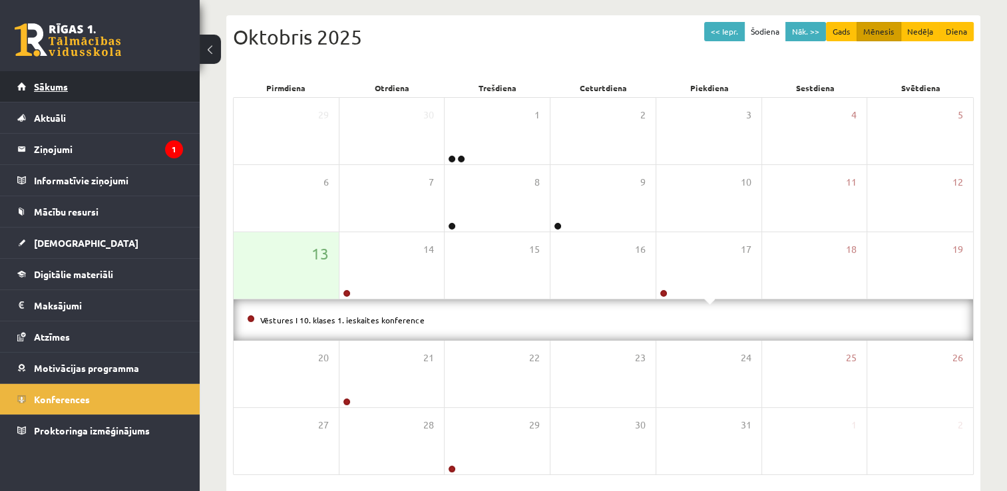
click at [57, 90] on span "Sākums" at bounding box center [51, 87] width 34 height 12
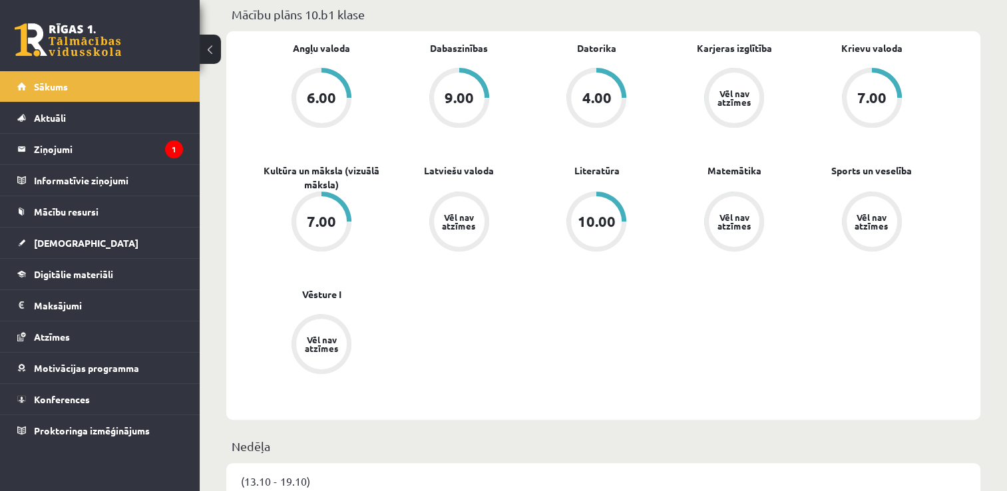
scroll to position [665, 0]
